Goal: Task Accomplishment & Management: Use online tool/utility

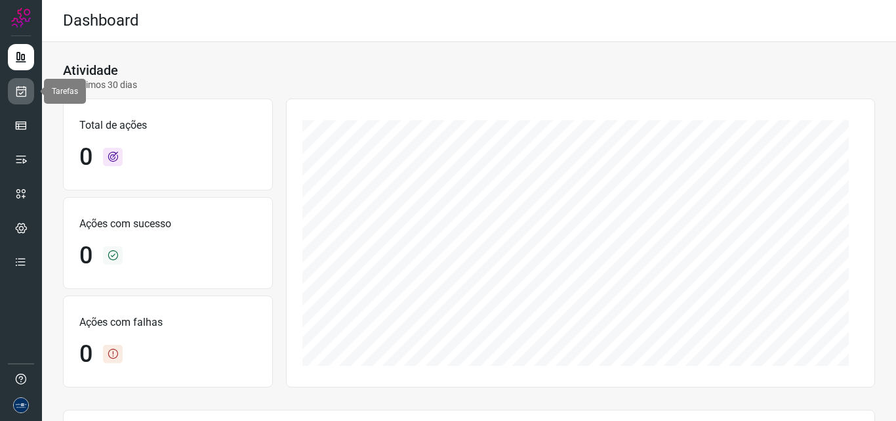
click at [22, 92] on icon at bounding box center [21, 91] width 14 height 13
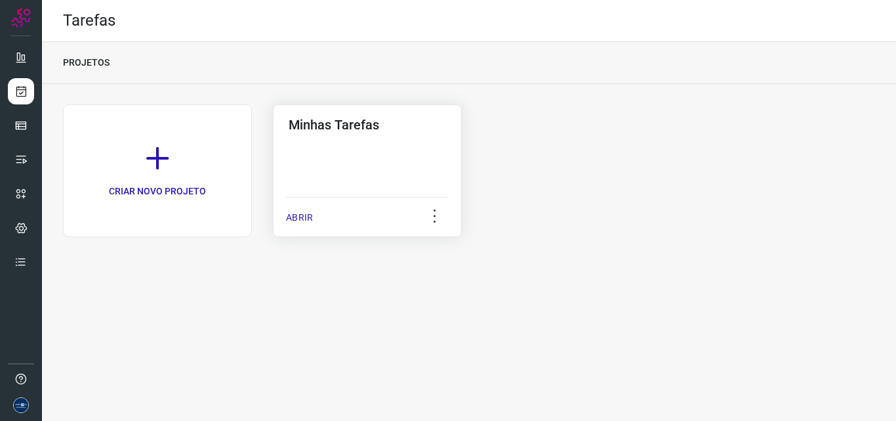
click at [303, 215] on p "ABRIR" at bounding box center [299, 218] width 27 height 14
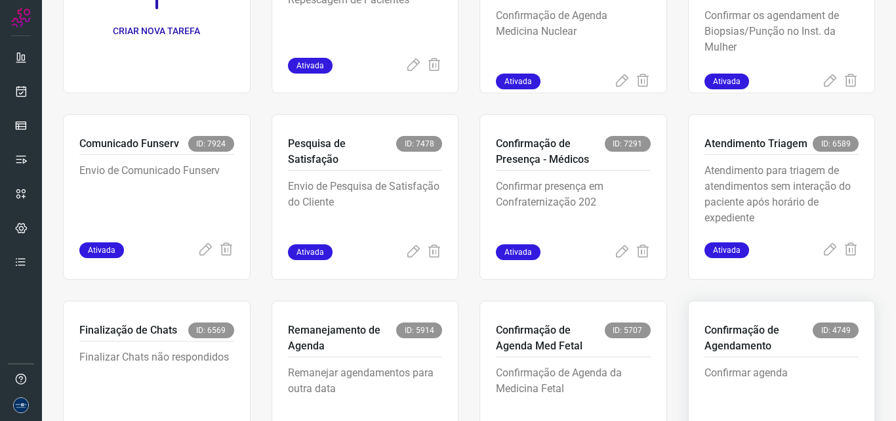
scroll to position [255, 0]
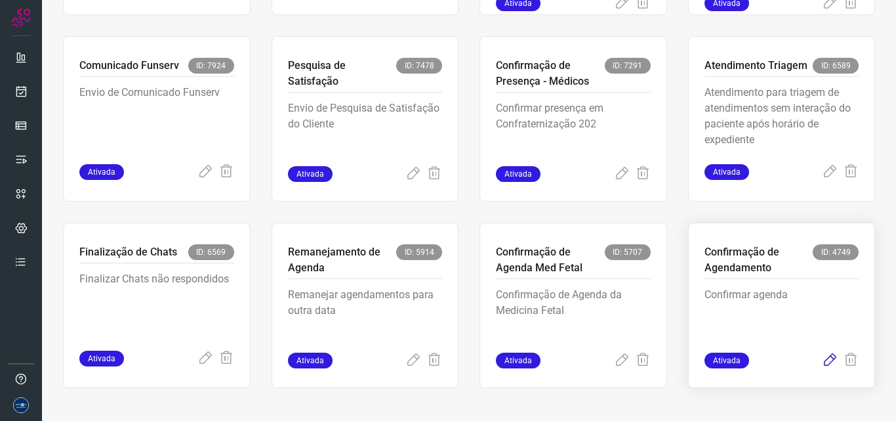
click at [822, 357] on icon at bounding box center [830, 360] width 16 height 16
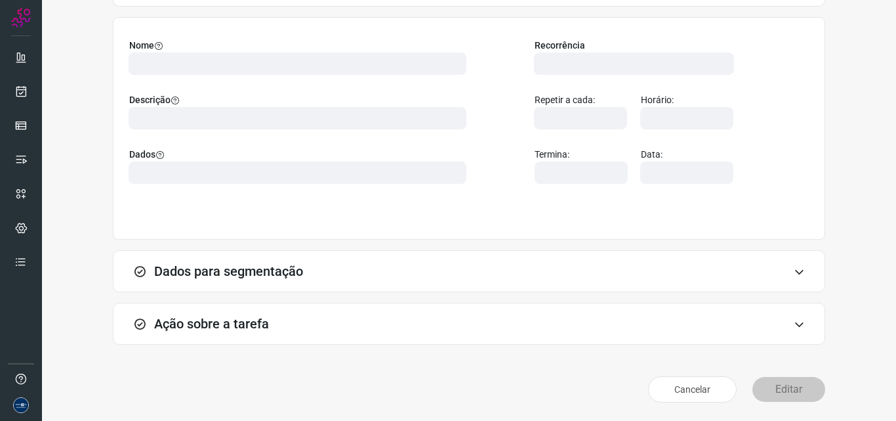
scroll to position [92, 0]
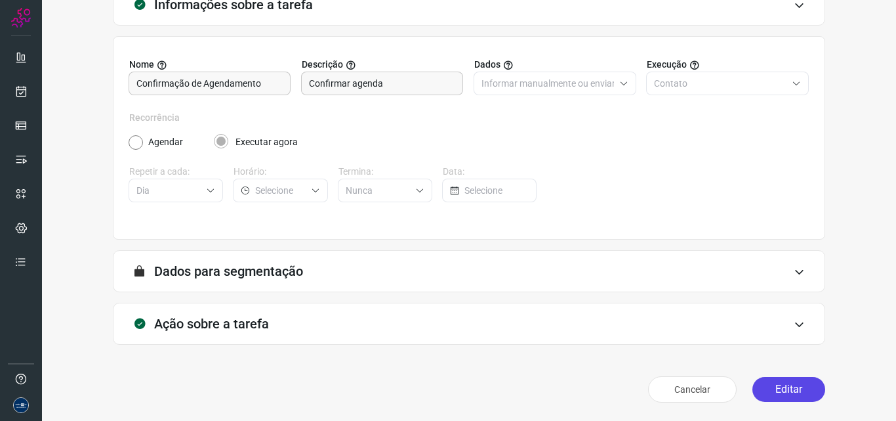
click at [768, 409] on div "Informações sobre a tarefa Nome Confirmação de Agendamento Descrição Confirmar …" at bounding box center [469, 185] width 854 height 471
click at [767, 390] on button "Editar" at bounding box center [789, 389] width 73 height 25
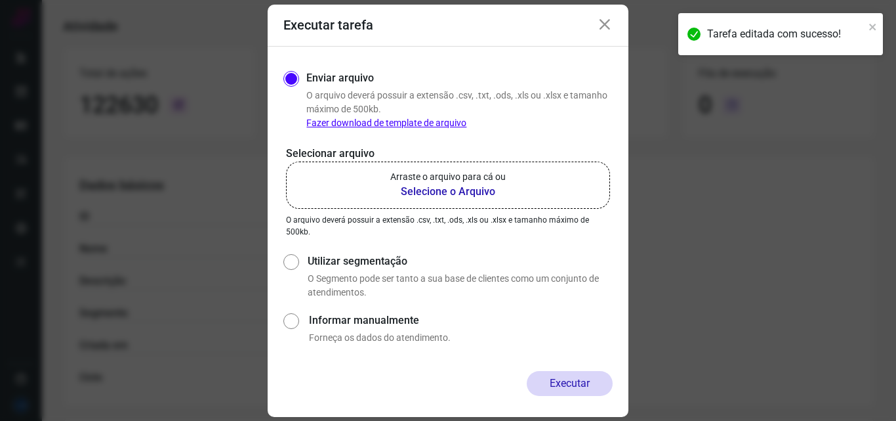
click at [446, 184] on b "Selecione o Arquivo" at bounding box center [447, 192] width 115 height 16
click at [0, 0] on input "Arraste o arquivo para cá ou Selecione o Arquivo" at bounding box center [0, 0] width 0 height 0
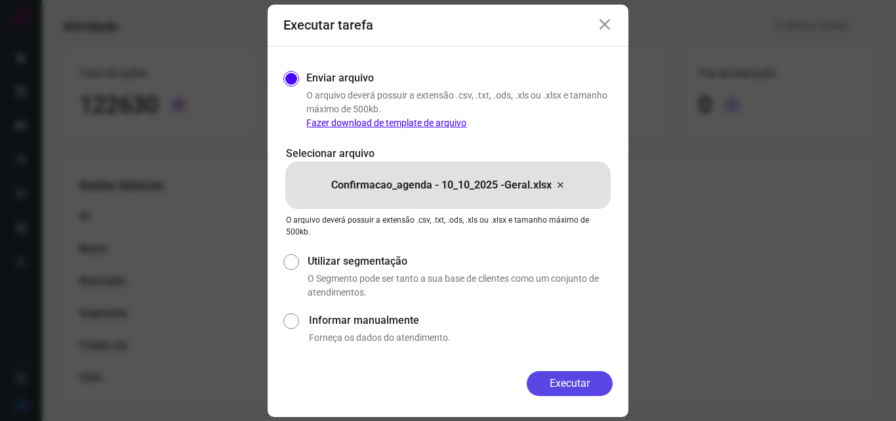
click at [585, 379] on button "Executar" at bounding box center [570, 383] width 86 height 25
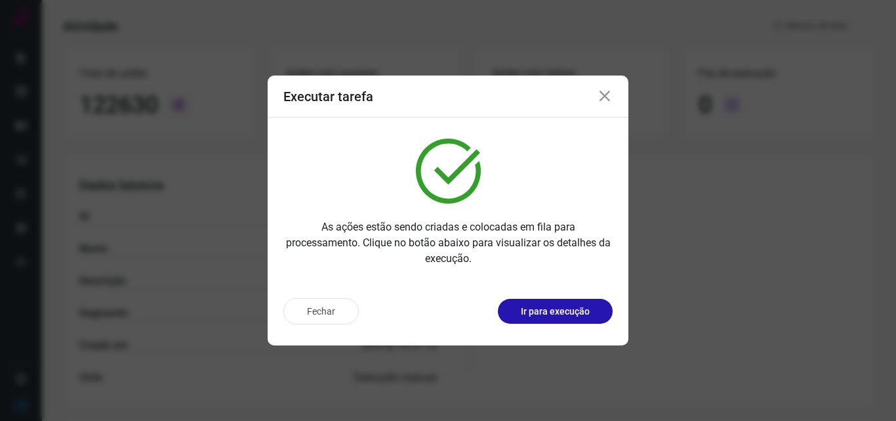
click at [605, 93] on icon at bounding box center [605, 97] width 16 height 16
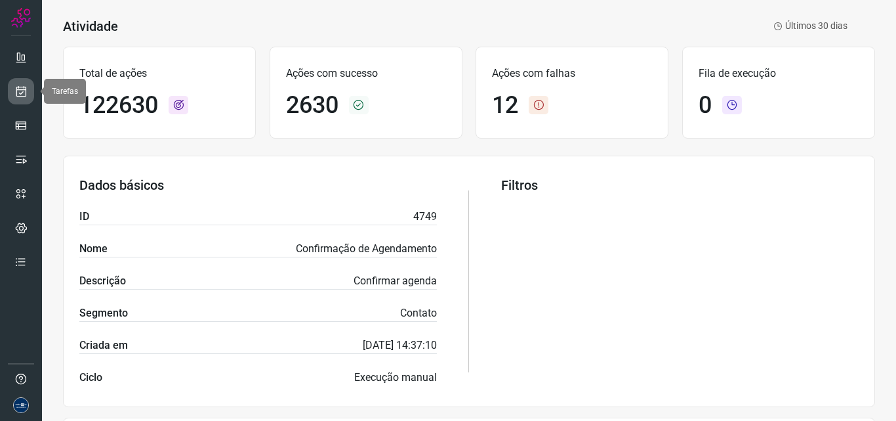
click at [26, 91] on icon at bounding box center [21, 91] width 14 height 13
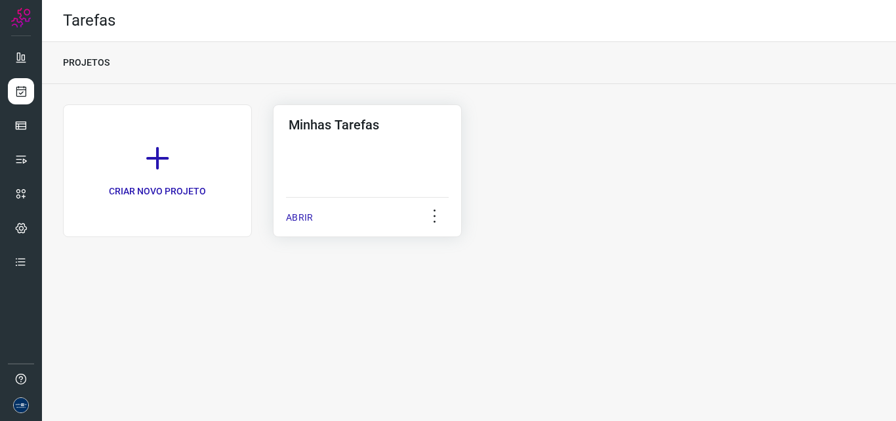
click at [303, 219] on p "ABRIR" at bounding box center [299, 218] width 27 height 14
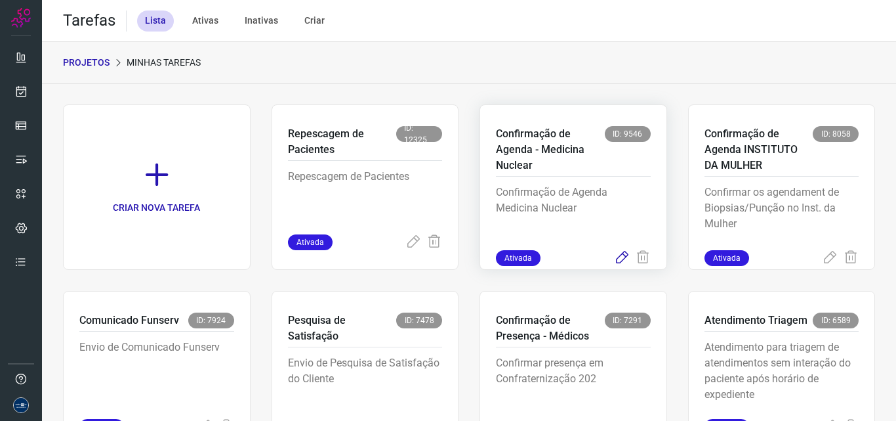
click at [617, 254] on icon at bounding box center [622, 258] width 16 height 16
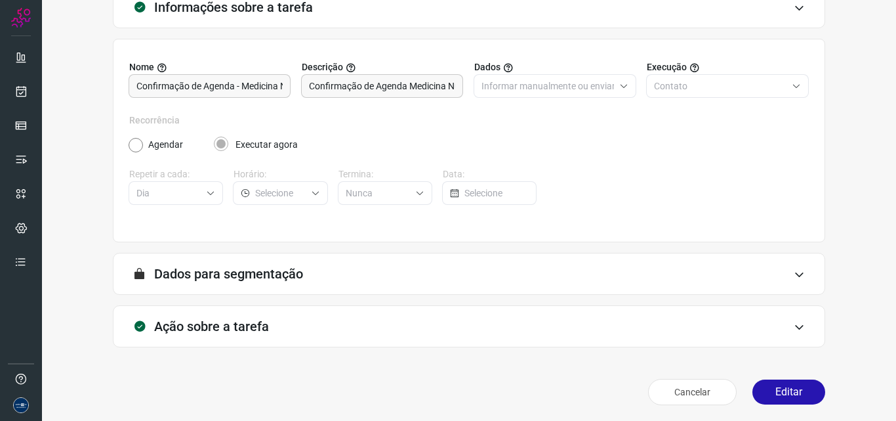
scroll to position [92, 0]
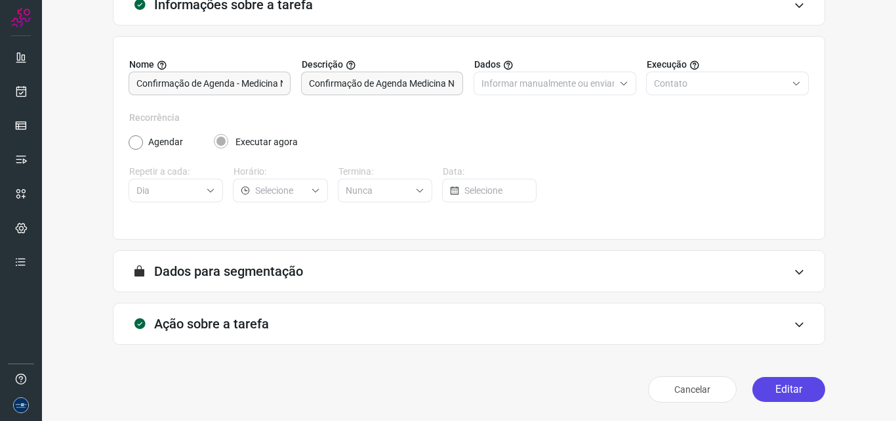
click at [776, 387] on button "Editar" at bounding box center [789, 389] width 73 height 25
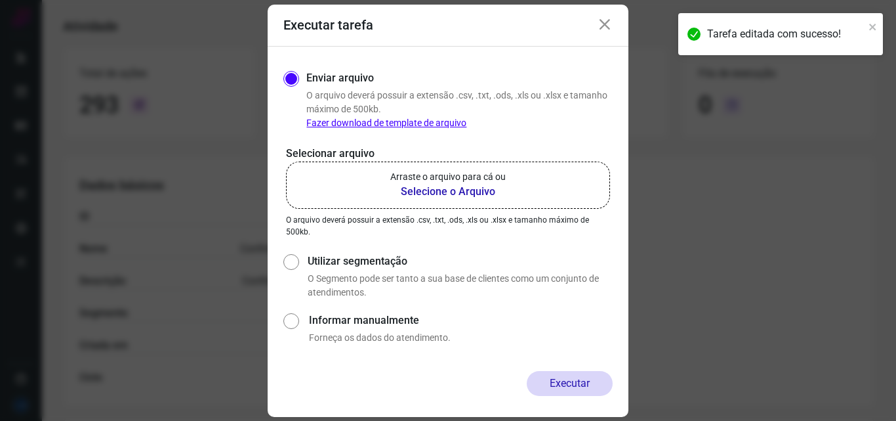
click at [429, 196] on b "Selecione o Arquivo" at bounding box center [447, 192] width 115 height 16
click at [0, 0] on input "Arraste o arquivo para cá ou Selecione o Arquivo" at bounding box center [0, 0] width 0 height 0
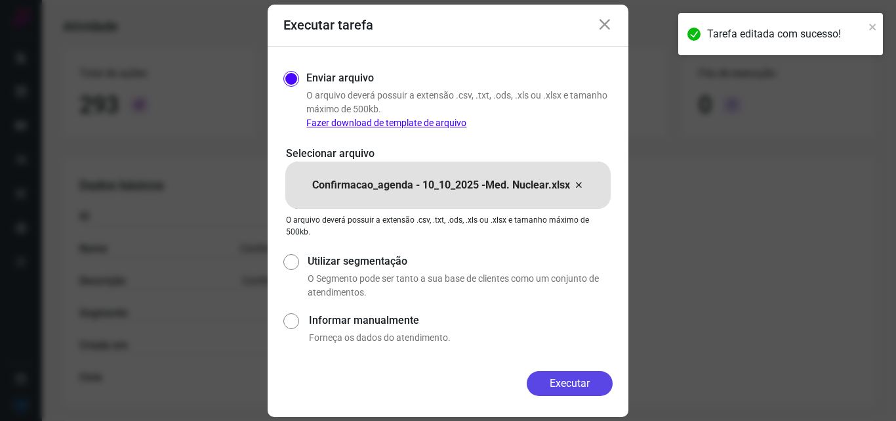
click at [602, 380] on button "Executar" at bounding box center [570, 383] width 86 height 25
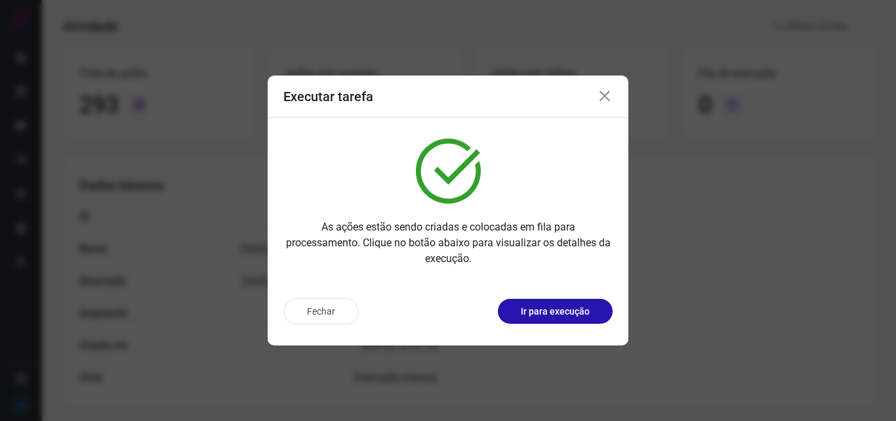
click at [599, 93] on icon at bounding box center [605, 97] width 16 height 16
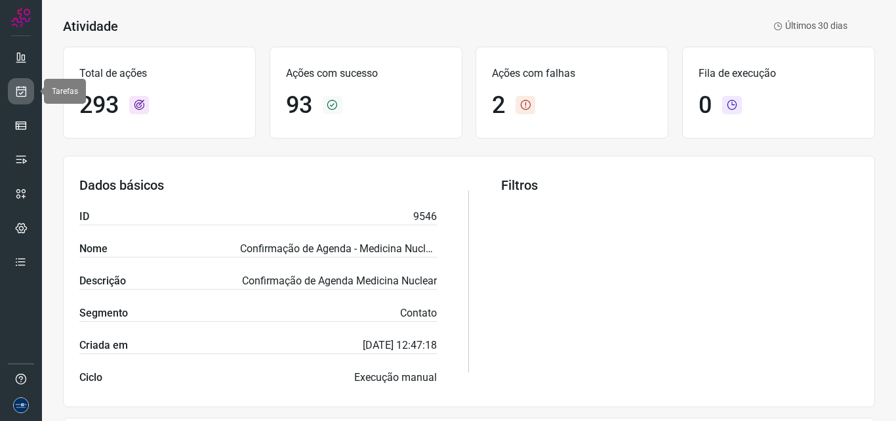
click at [18, 91] on icon at bounding box center [21, 91] width 14 height 13
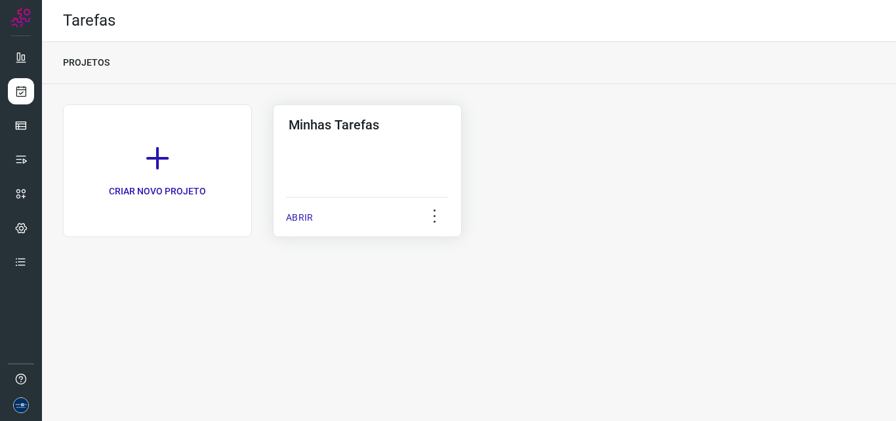
click at [310, 217] on p "ABRIR" at bounding box center [299, 218] width 27 height 14
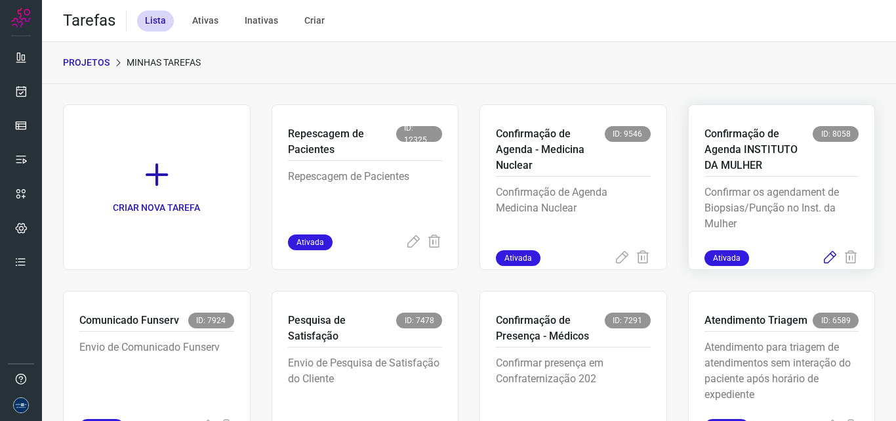
click at [822, 256] on icon at bounding box center [830, 258] width 16 height 16
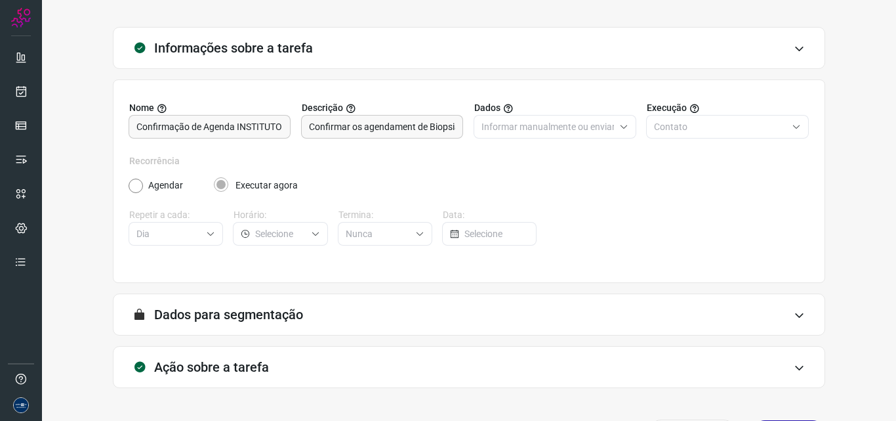
scroll to position [92, 0]
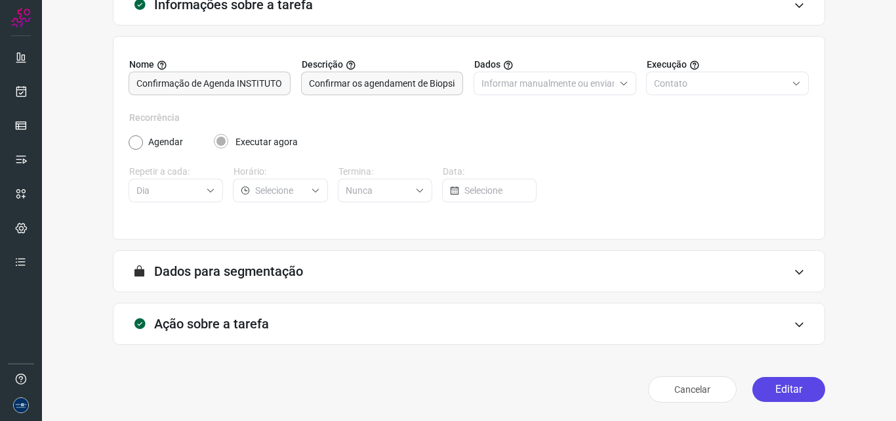
click at [753, 385] on button "Editar" at bounding box center [789, 389] width 73 height 25
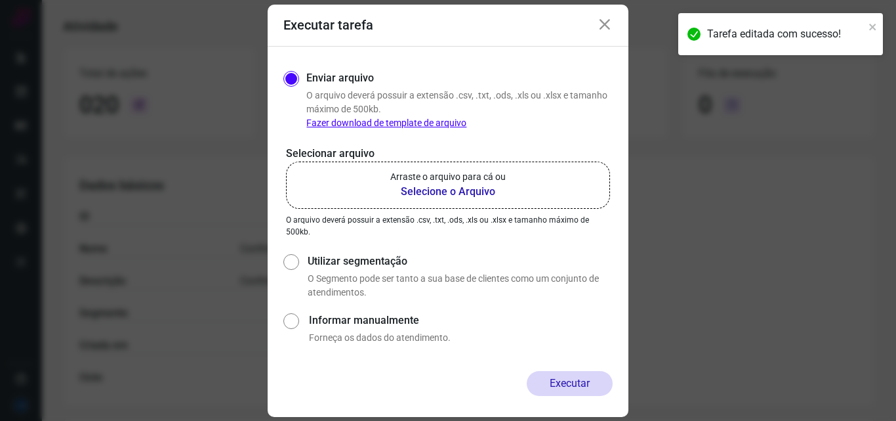
click at [464, 178] on p "Arraste o arquivo para cá ou" at bounding box center [447, 177] width 115 height 14
click at [0, 0] on input "Arraste o arquivo para cá ou Selecione o Arquivo" at bounding box center [0, 0] width 0 height 0
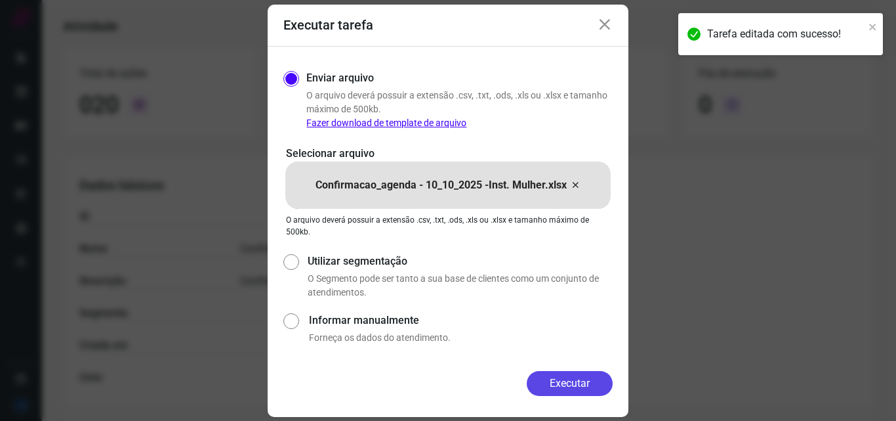
click at [598, 375] on button "Executar" at bounding box center [570, 383] width 86 height 25
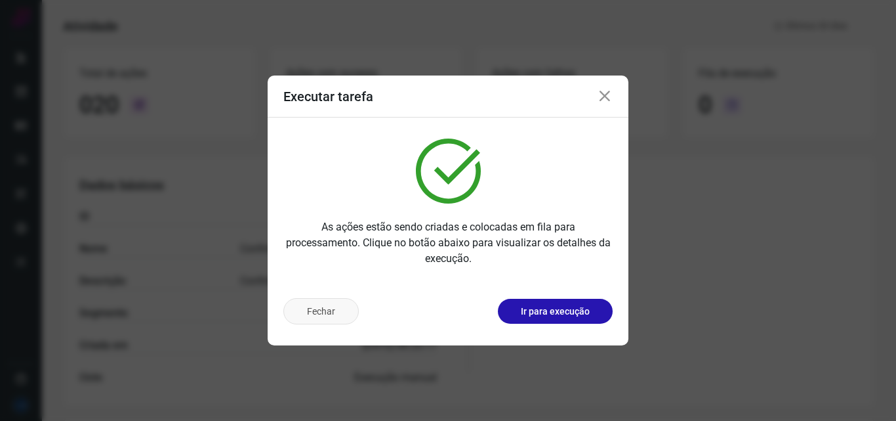
click at [331, 315] on button "Fechar" at bounding box center [320, 311] width 75 height 26
